Goal: Check status

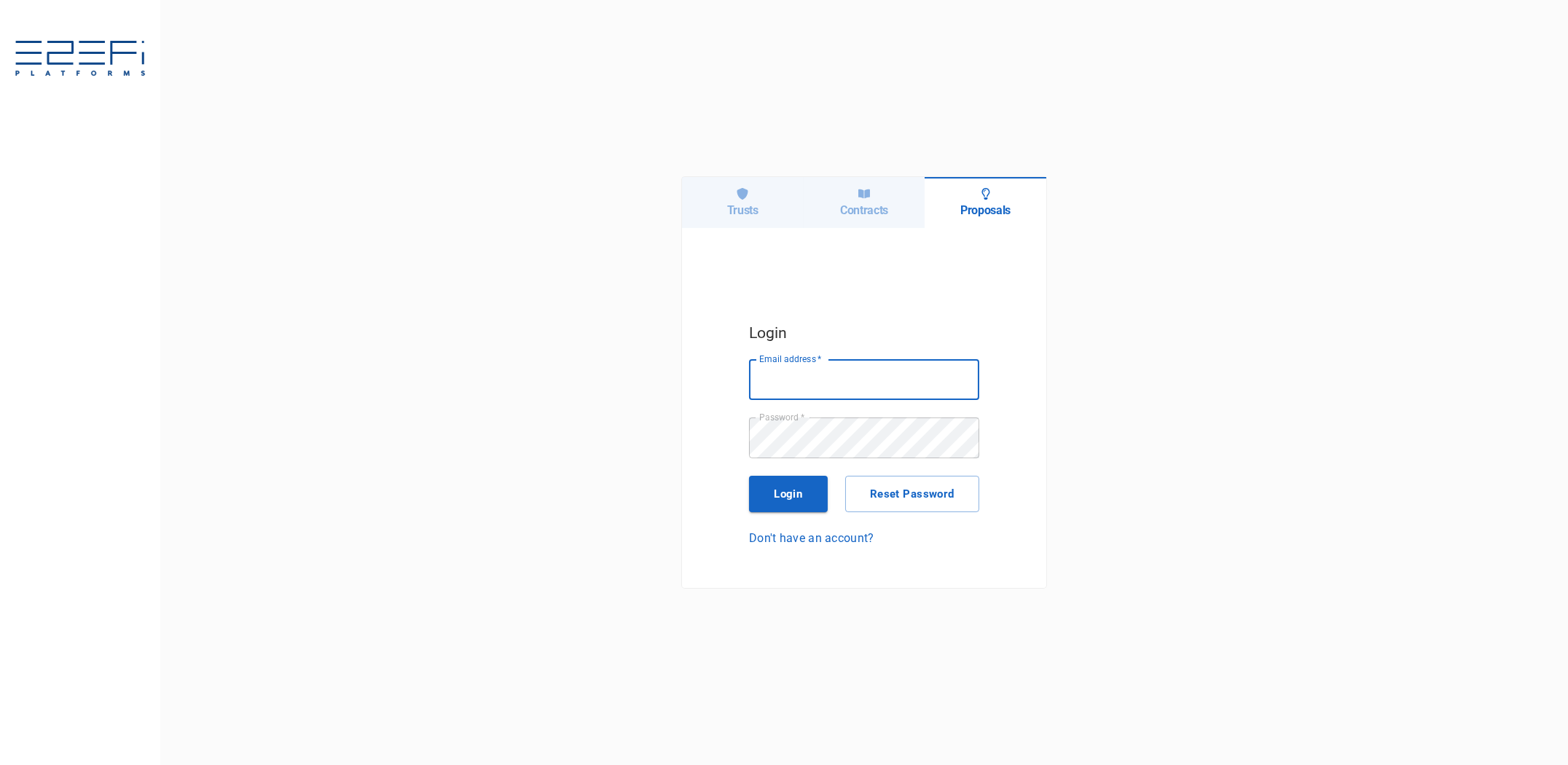
type input "[PERSON_NAME][EMAIL_ADDRESS][DOMAIN_NAME]"
click at [866, 194] on icon at bounding box center [864, 193] width 12 height 9
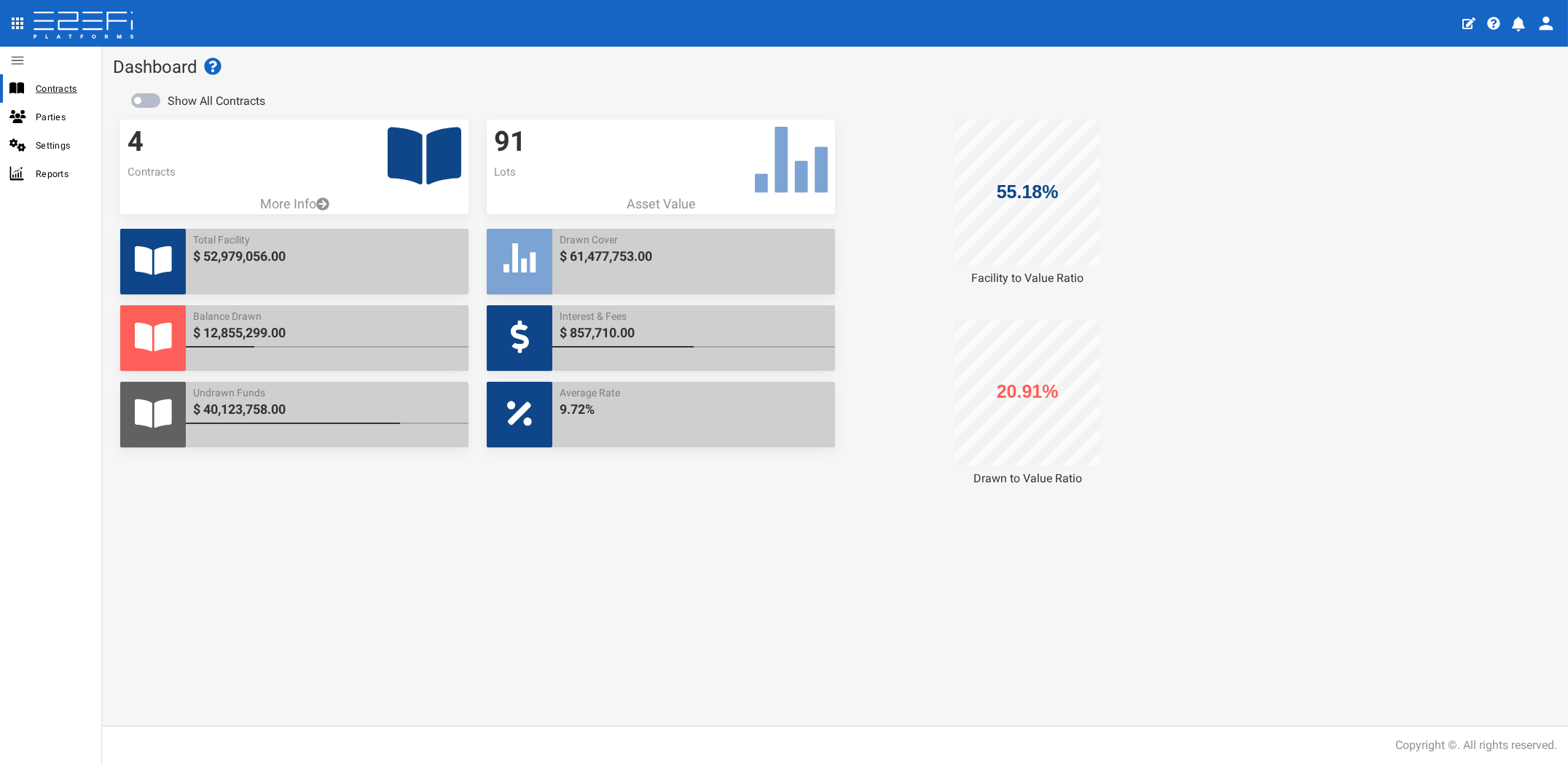
click at [47, 92] on span "Contracts" at bounding box center [62, 88] width 54 height 17
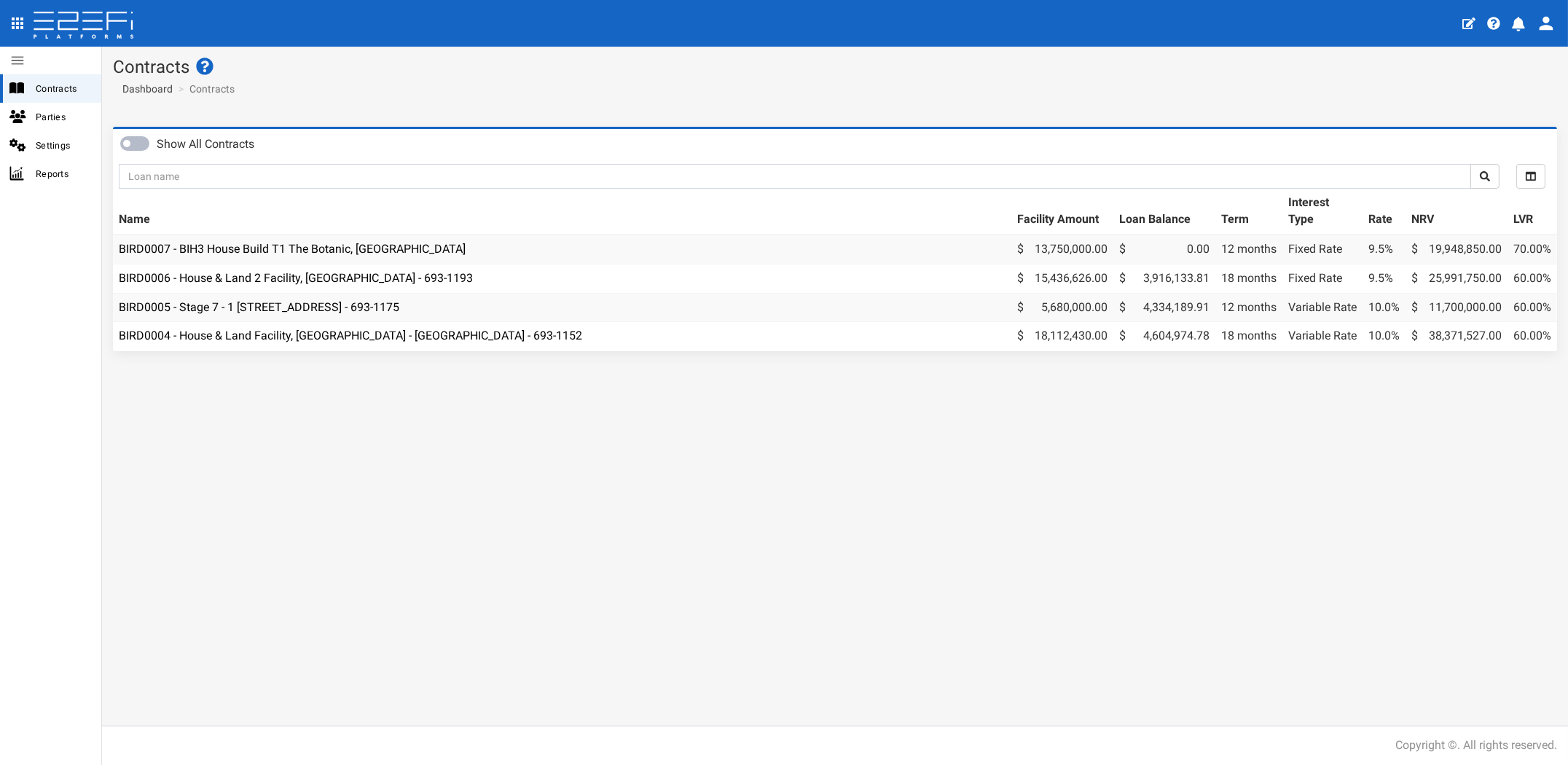
click at [434, 100] on section "Contracts Dashboard Contracts" at bounding box center [835, 81] width 1466 height 69
click at [1313, 468] on div "Show All Contracts All Selected Facility Amount Loan Balance Term Interest Type…" at bounding box center [835, 421] width 1466 height 610
click at [350, 337] on link "BIRD0004 - House & Land Facility, [GEOGRAPHIC_DATA] - [GEOGRAPHIC_DATA] - 693-1…" at bounding box center [350, 335] width 463 height 14
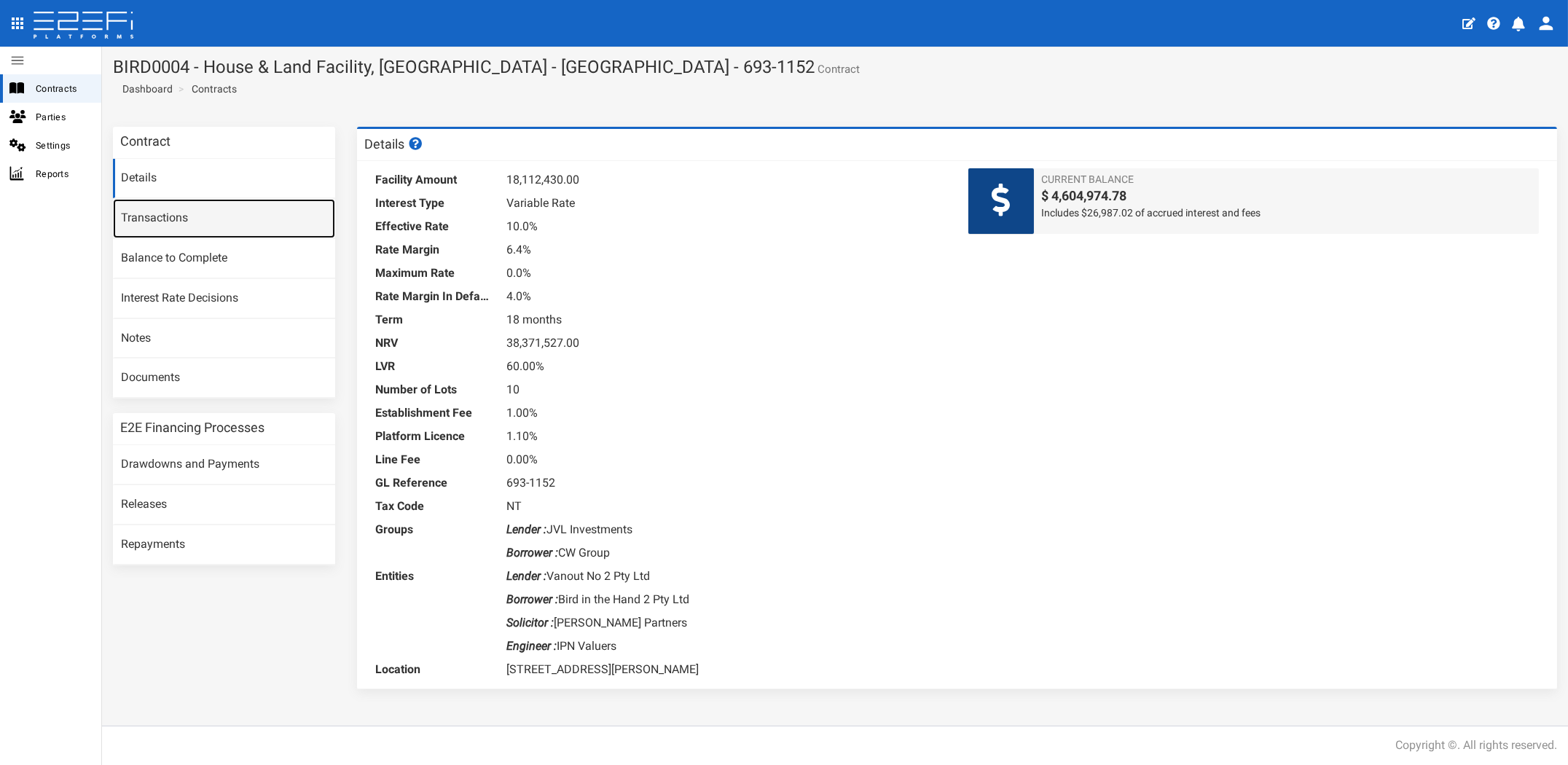
click at [165, 210] on link "Transactions" at bounding box center [224, 218] width 222 height 39
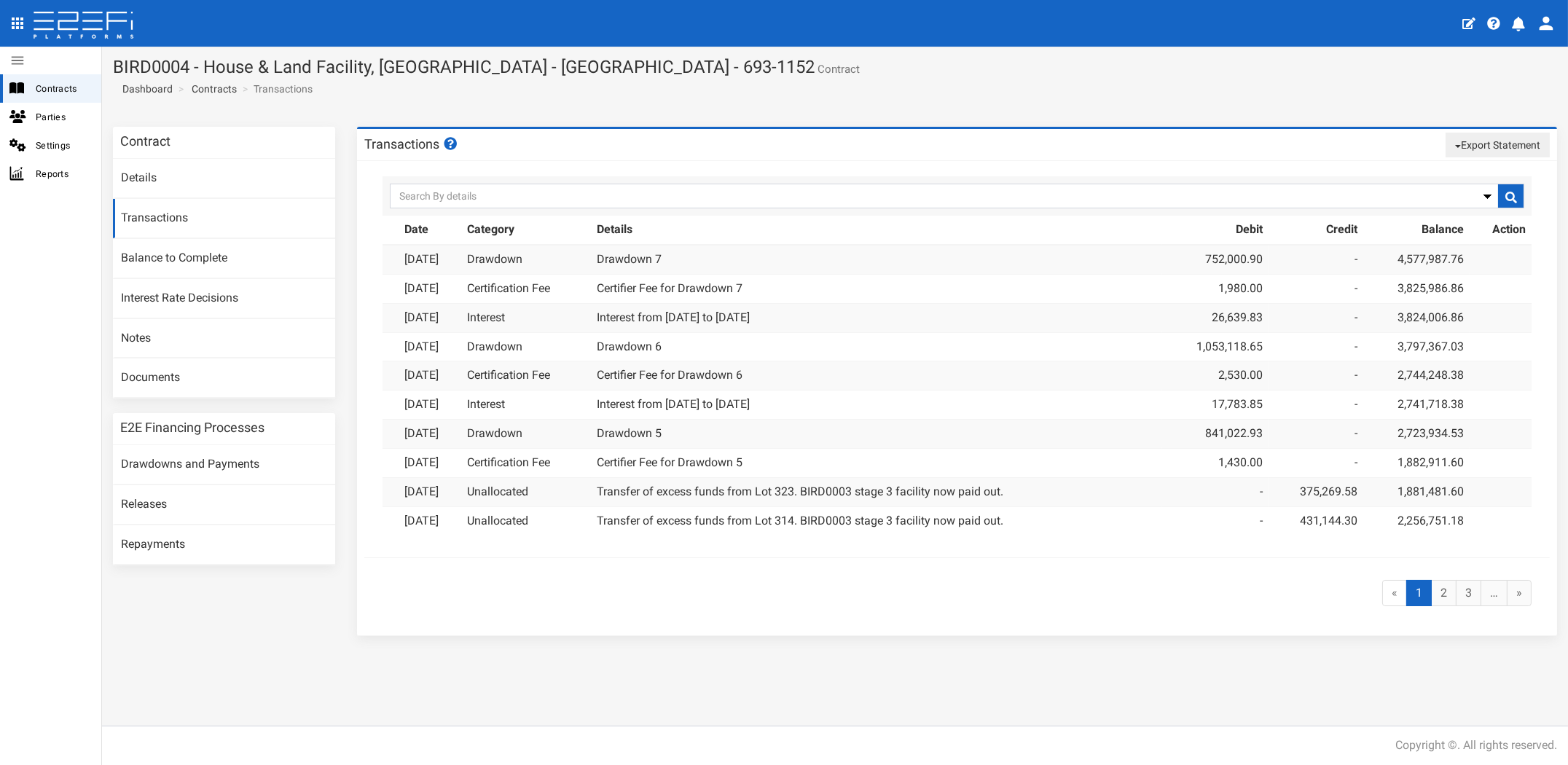
click at [858, 661] on div "Contract Details Transactions Balance to Complete Interest Rate Decisions Notes…" at bounding box center [835, 421] width 1466 height 610
